Goal: Task Accomplishment & Management: Complete application form

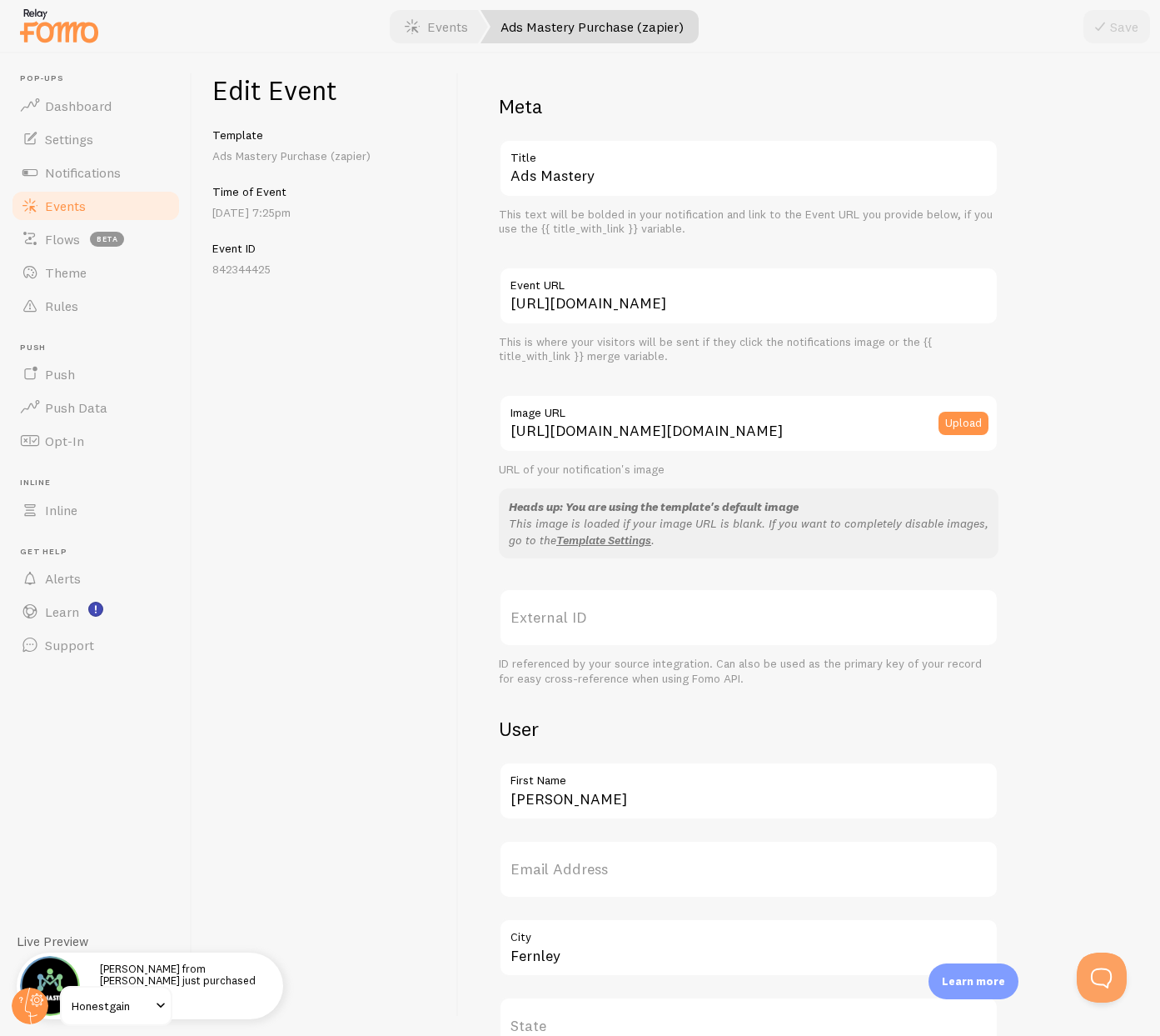
click at [69, 206] on span "Events" at bounding box center [65, 205] width 40 height 17
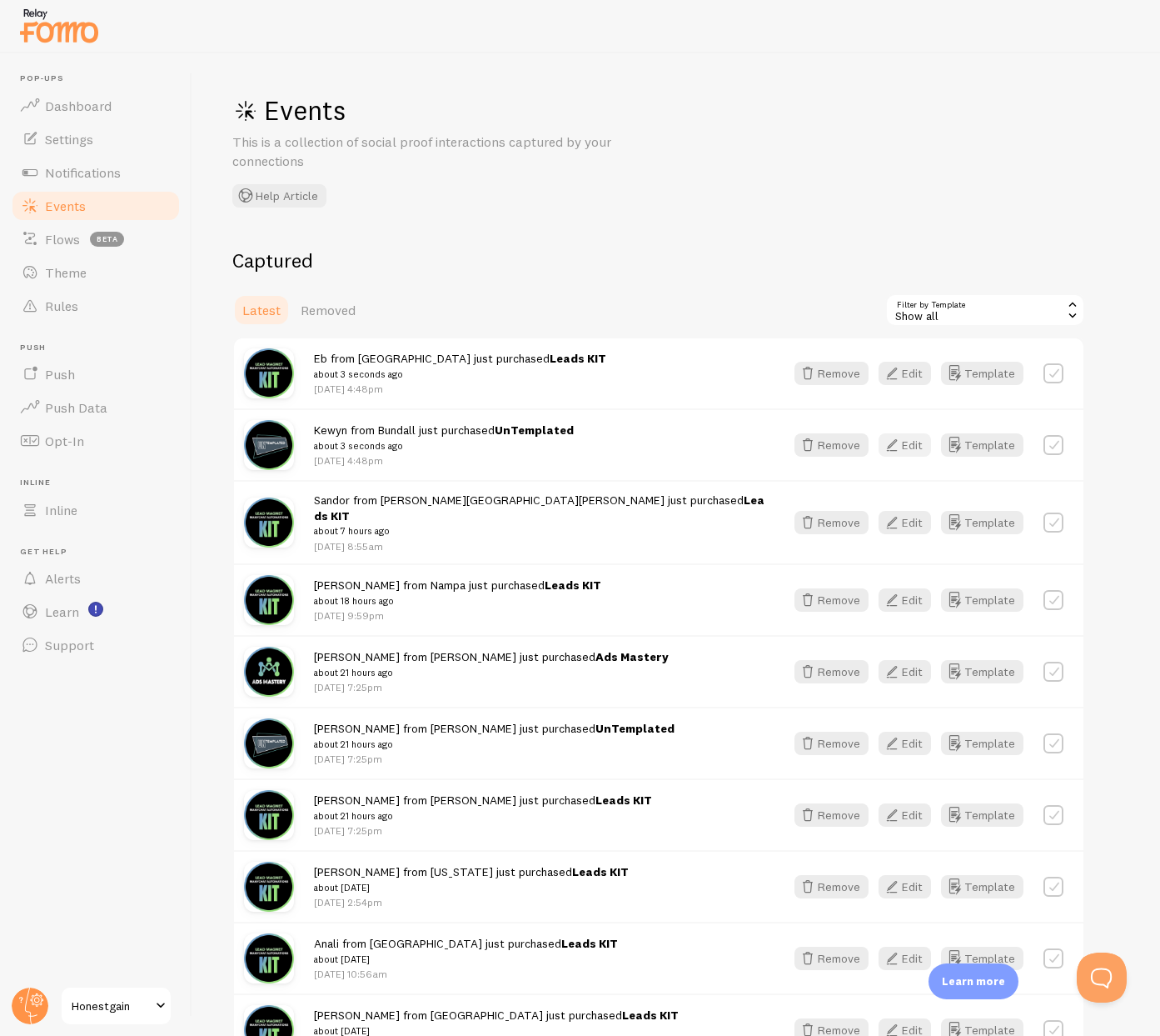
click at [894, 447] on icon "button" at bounding box center [892, 445] width 20 height 20
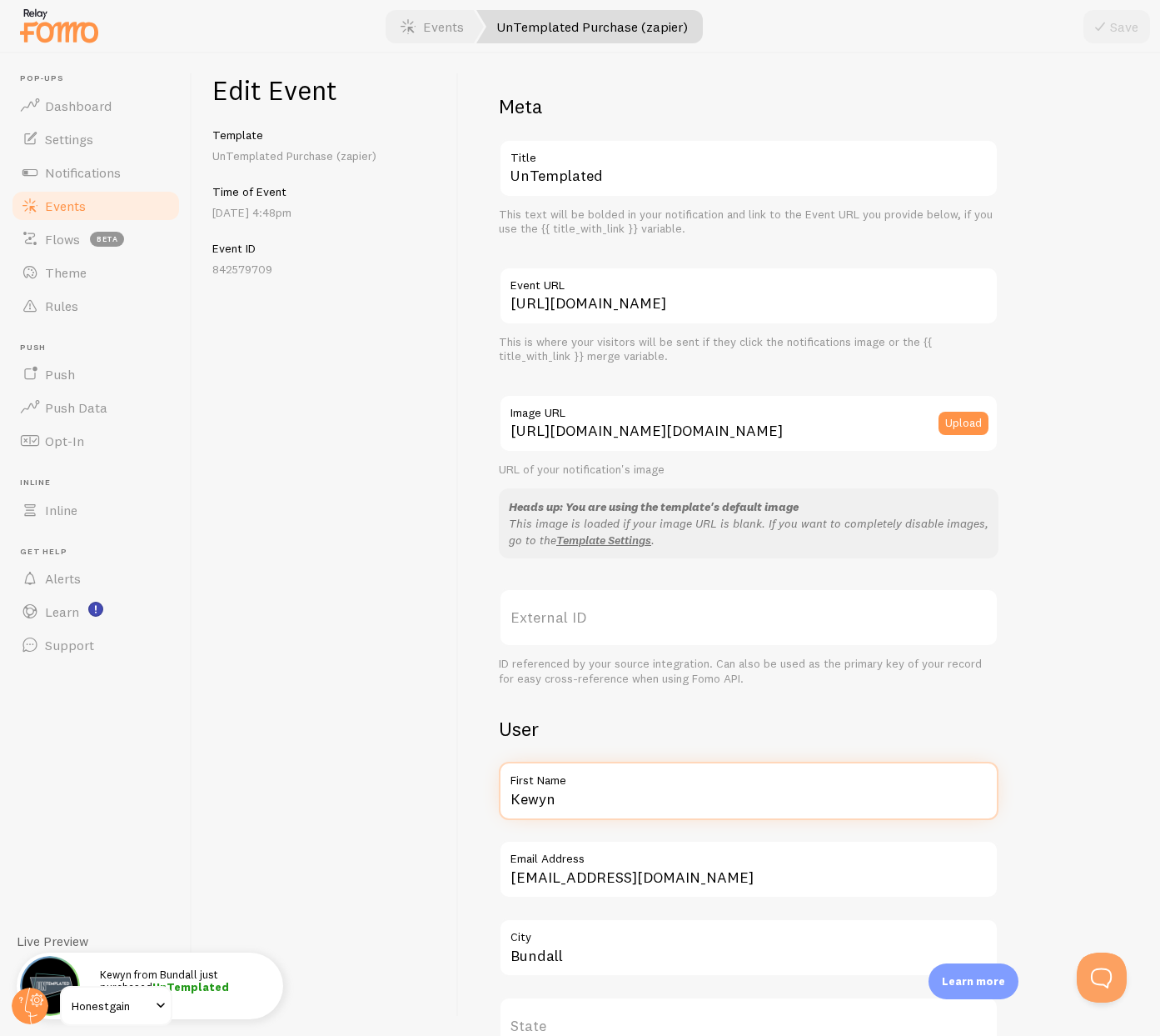
click at [530, 804] on input "Kewyn" at bounding box center [749, 790] width 500 height 58
type input "Ryan"
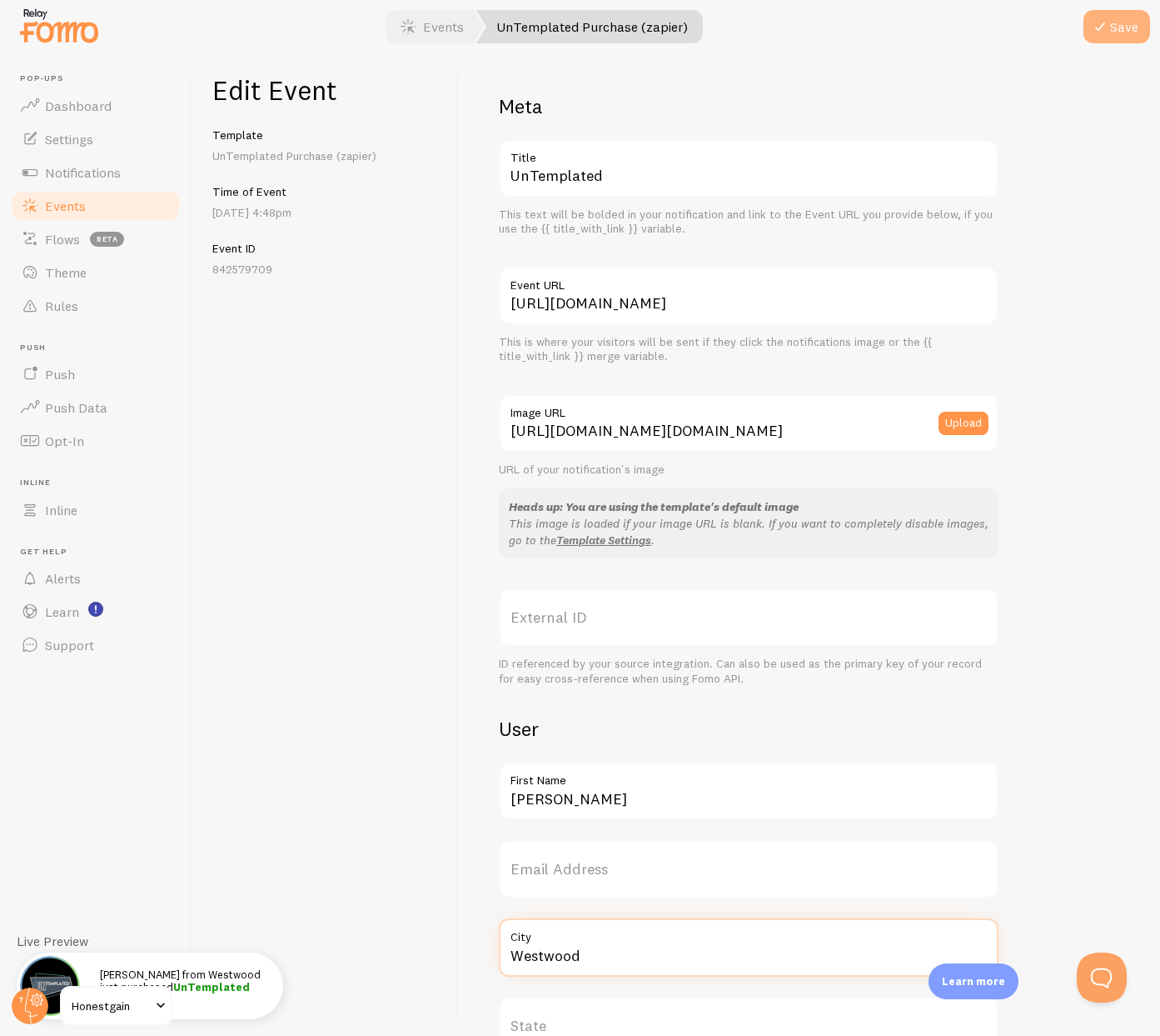
type input "Westwood"
click at [1099, 30] on icon "submit" at bounding box center [1100, 27] width 20 height 20
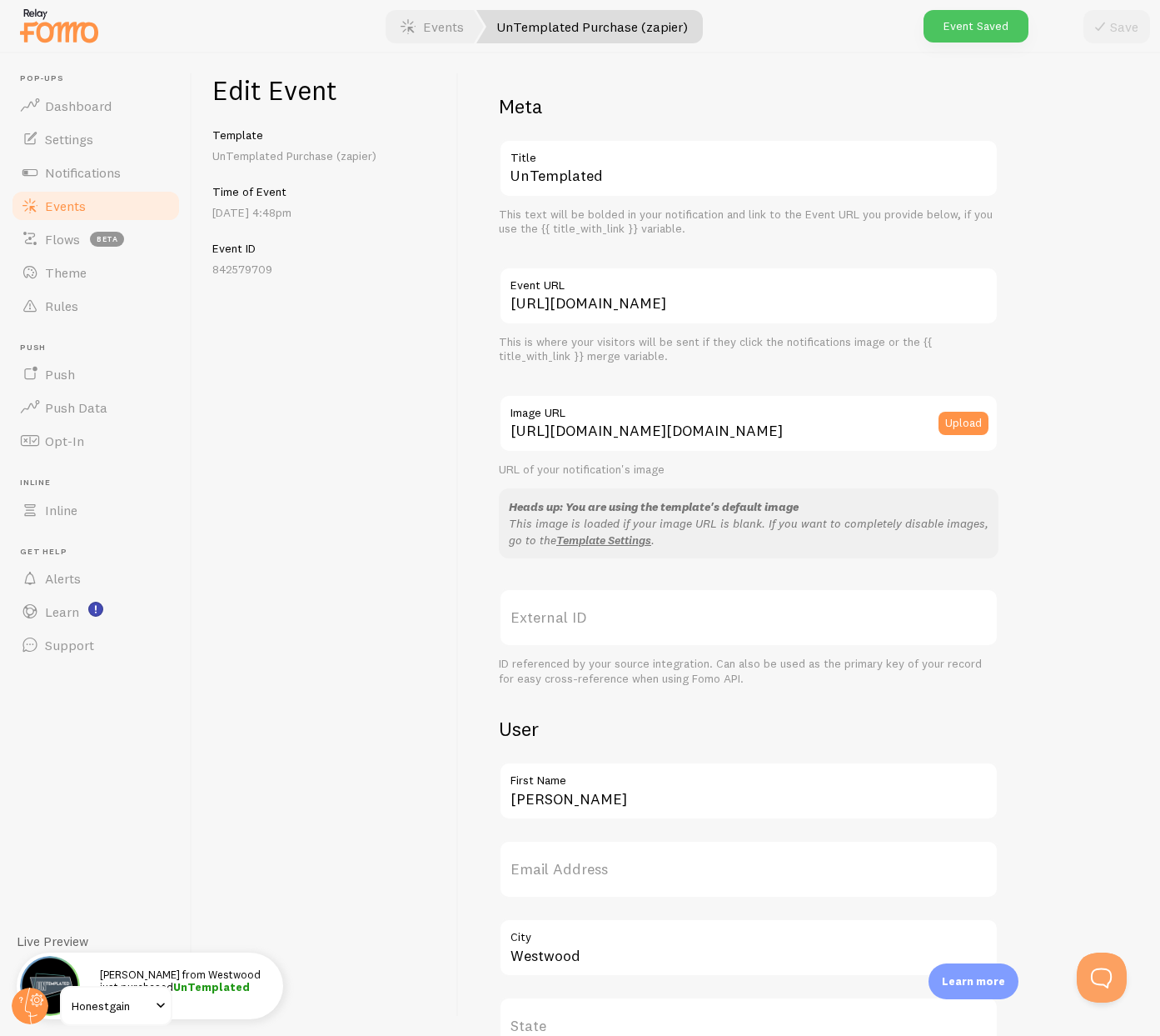
click at [68, 210] on span "Events" at bounding box center [65, 205] width 40 height 17
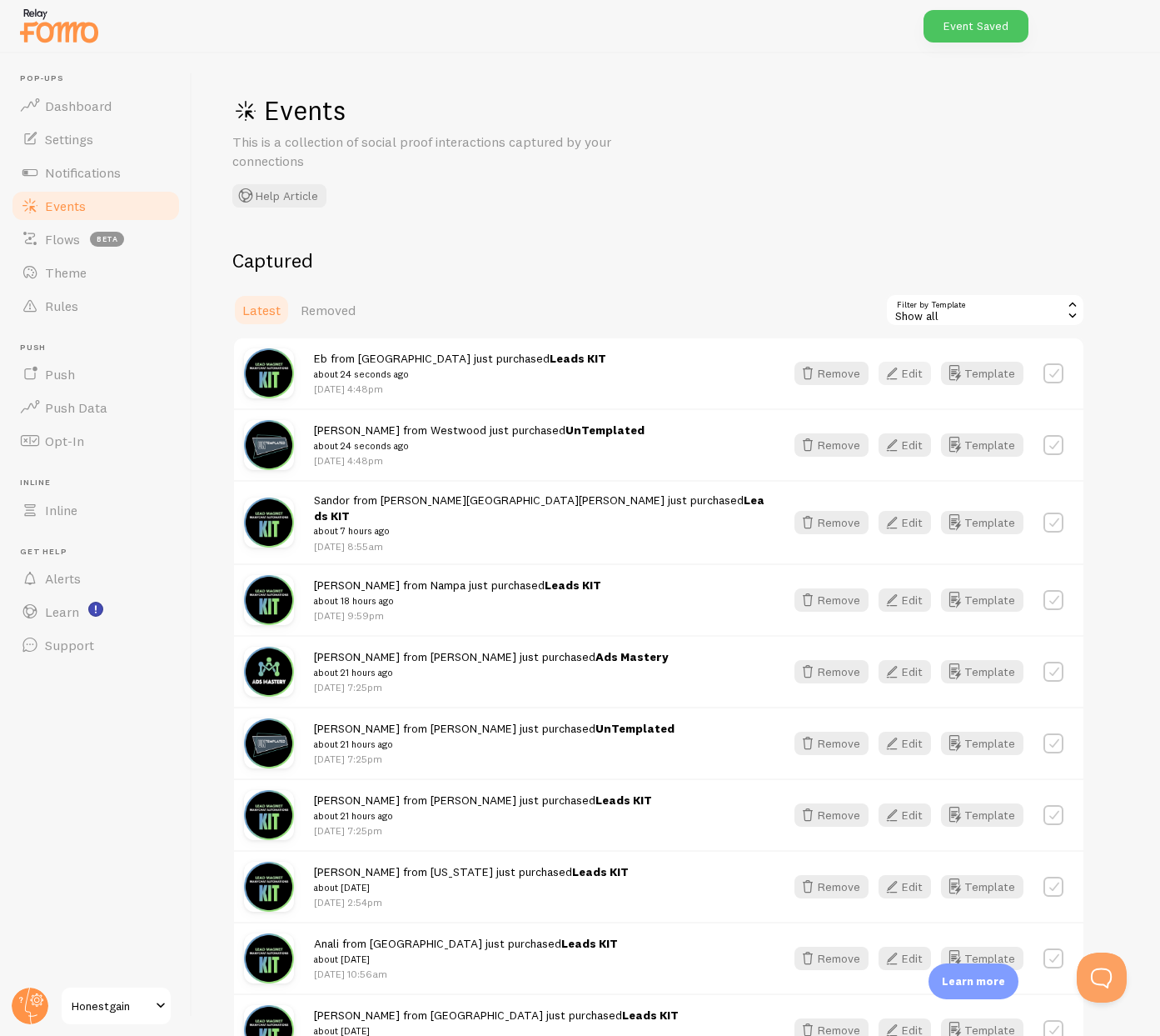
click at [913, 374] on button "Edit" at bounding box center [905, 373] width 52 height 24
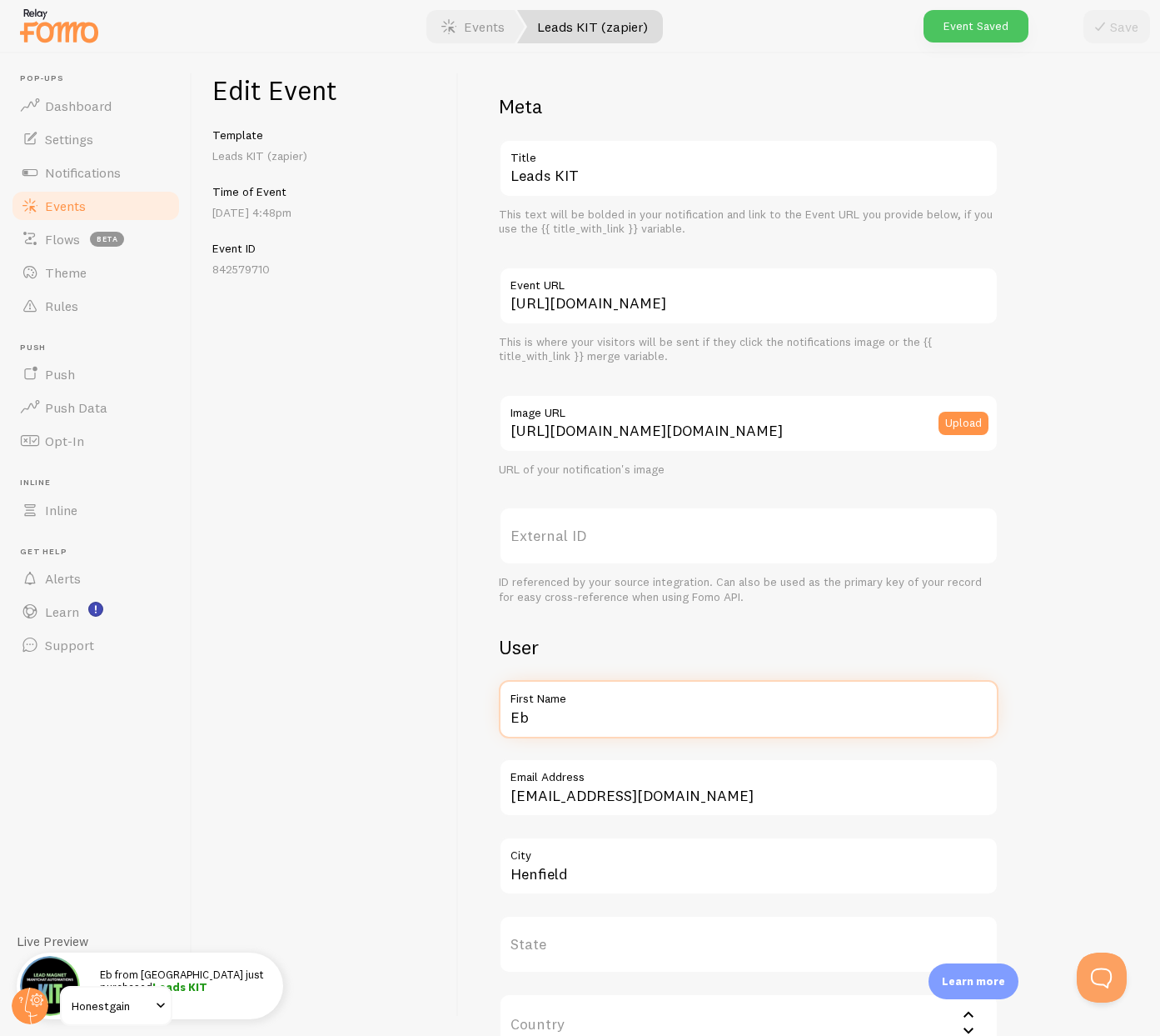
click at [606, 717] on input "Eb" at bounding box center [749, 708] width 500 height 58
type input "Ryan"
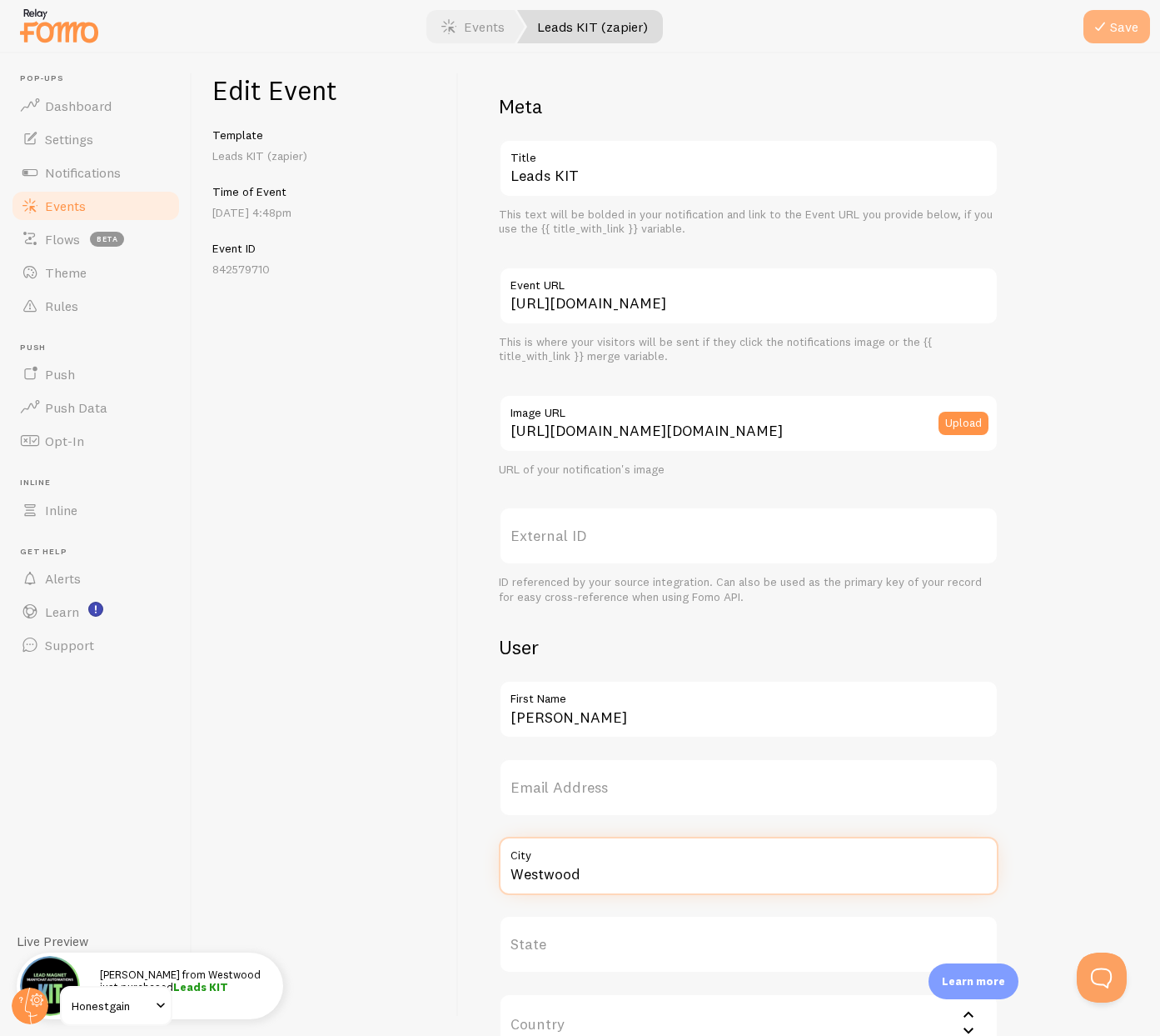
type input "Westwood"
click at [1128, 28] on button "Save" at bounding box center [1118, 27] width 67 height 33
